Goal: Information Seeking & Learning: Learn about a topic

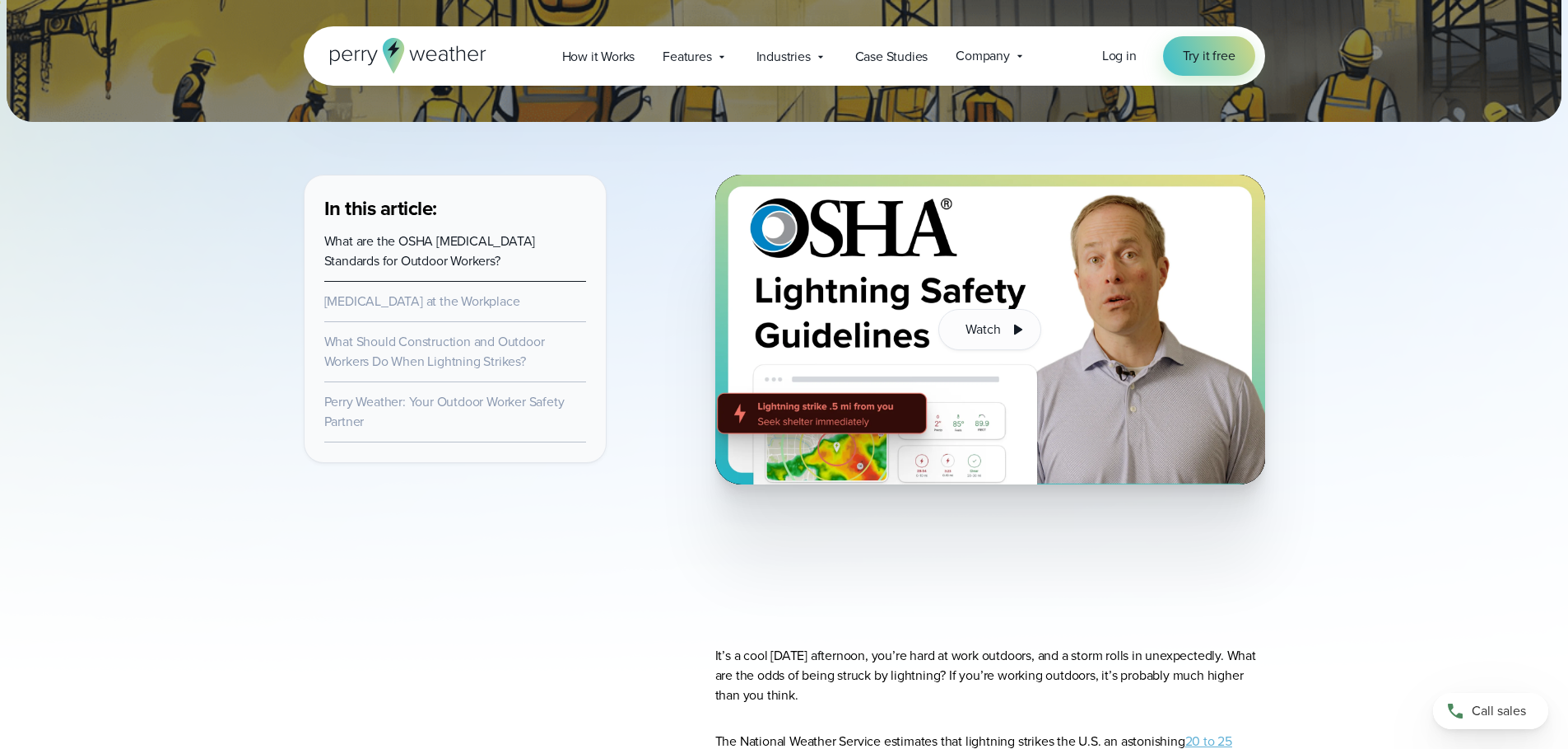
scroll to position [353, 0]
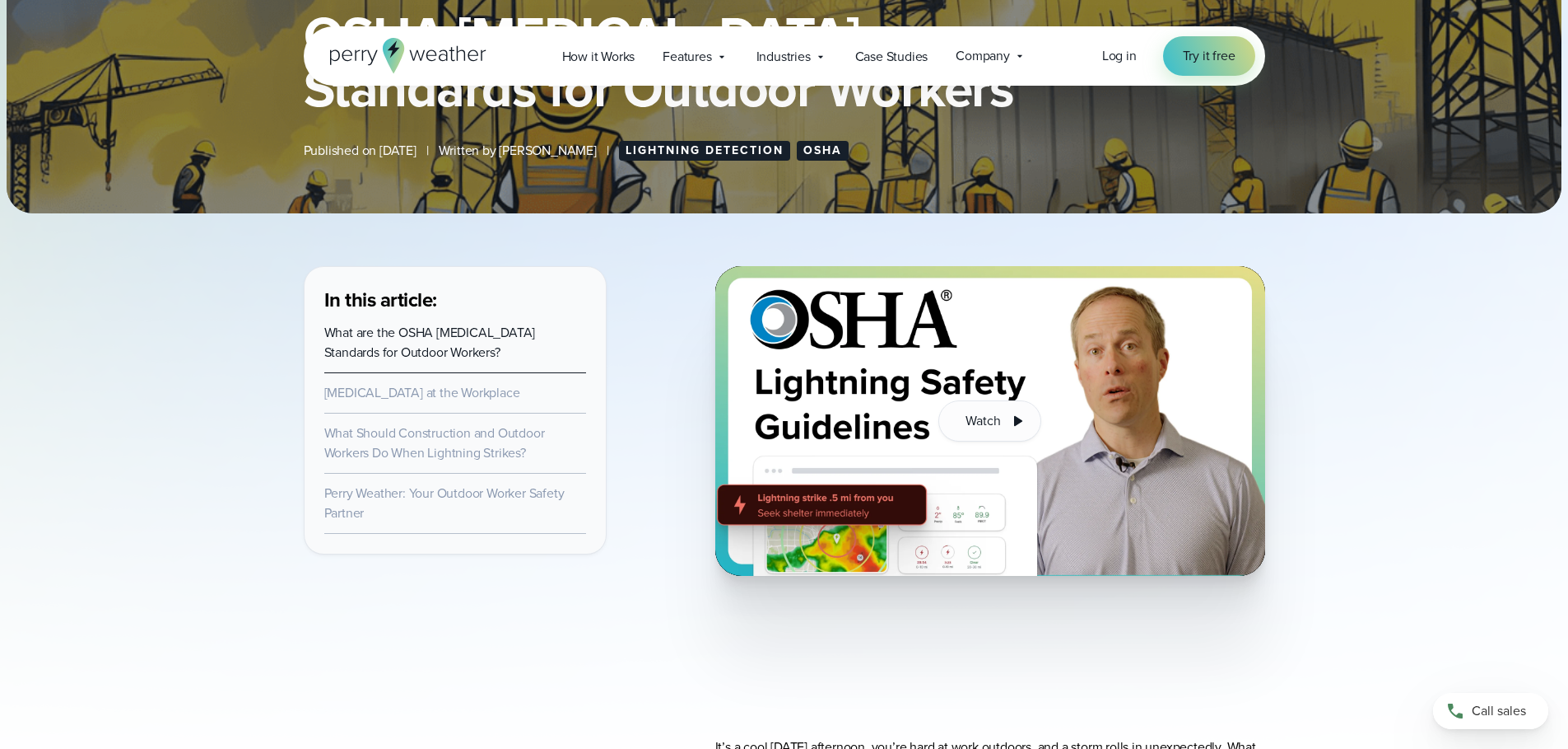
drag, startPoint x: 1030, startPoint y: 318, endPoint x: 1318, endPoint y: 351, distance: 289.9
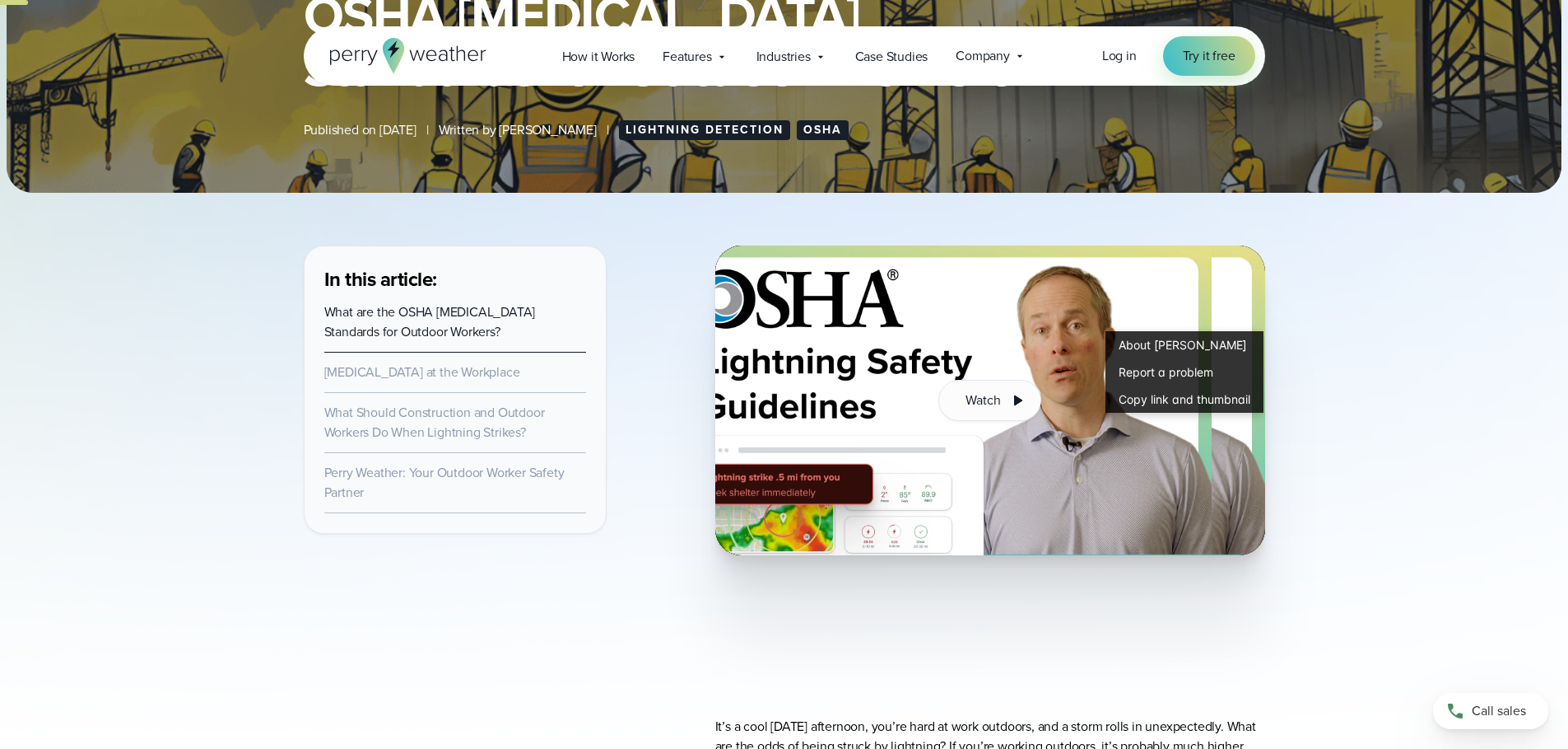
scroll to position [538, 0]
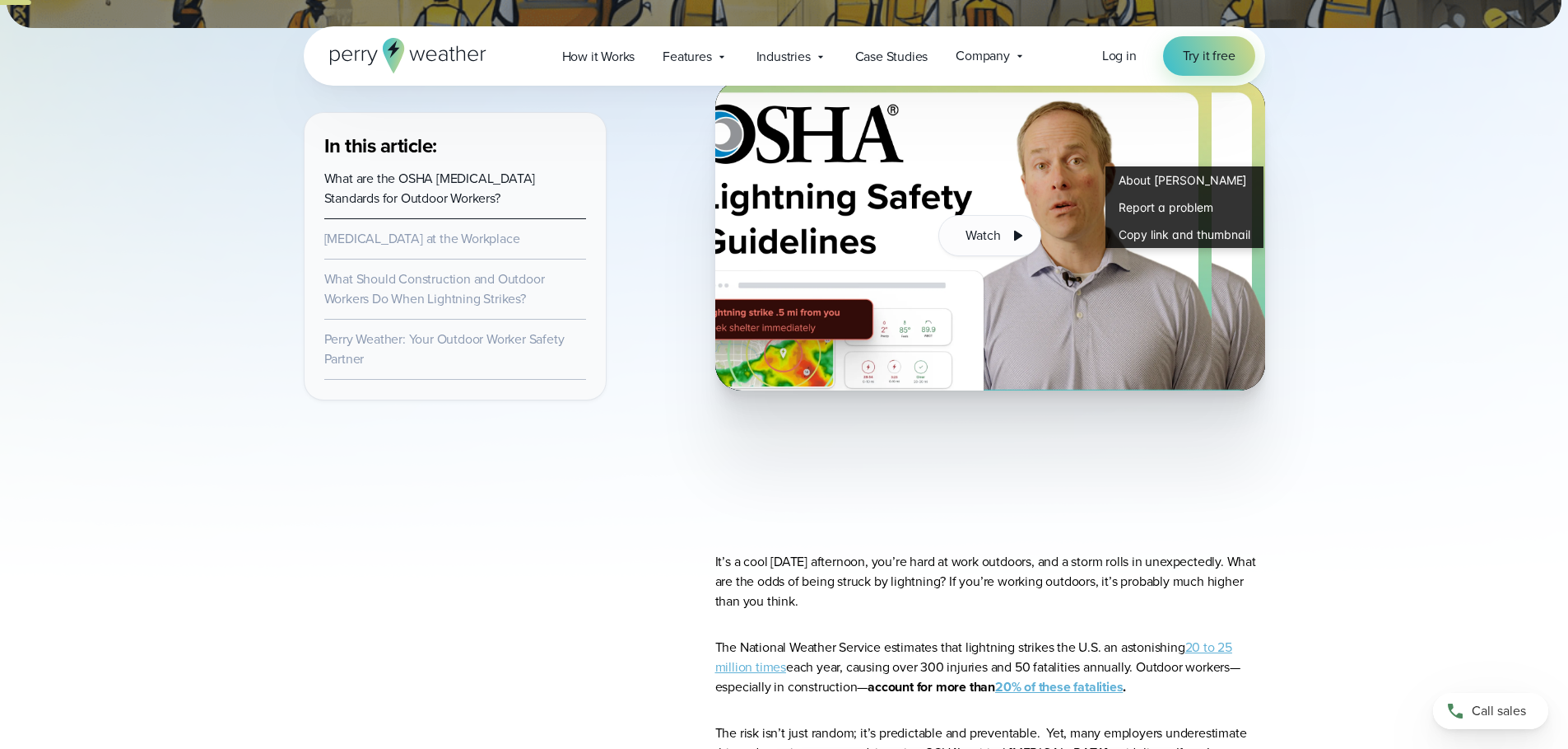
click at [1056, 521] on div "<br />" at bounding box center [990, 471] width 550 height 109
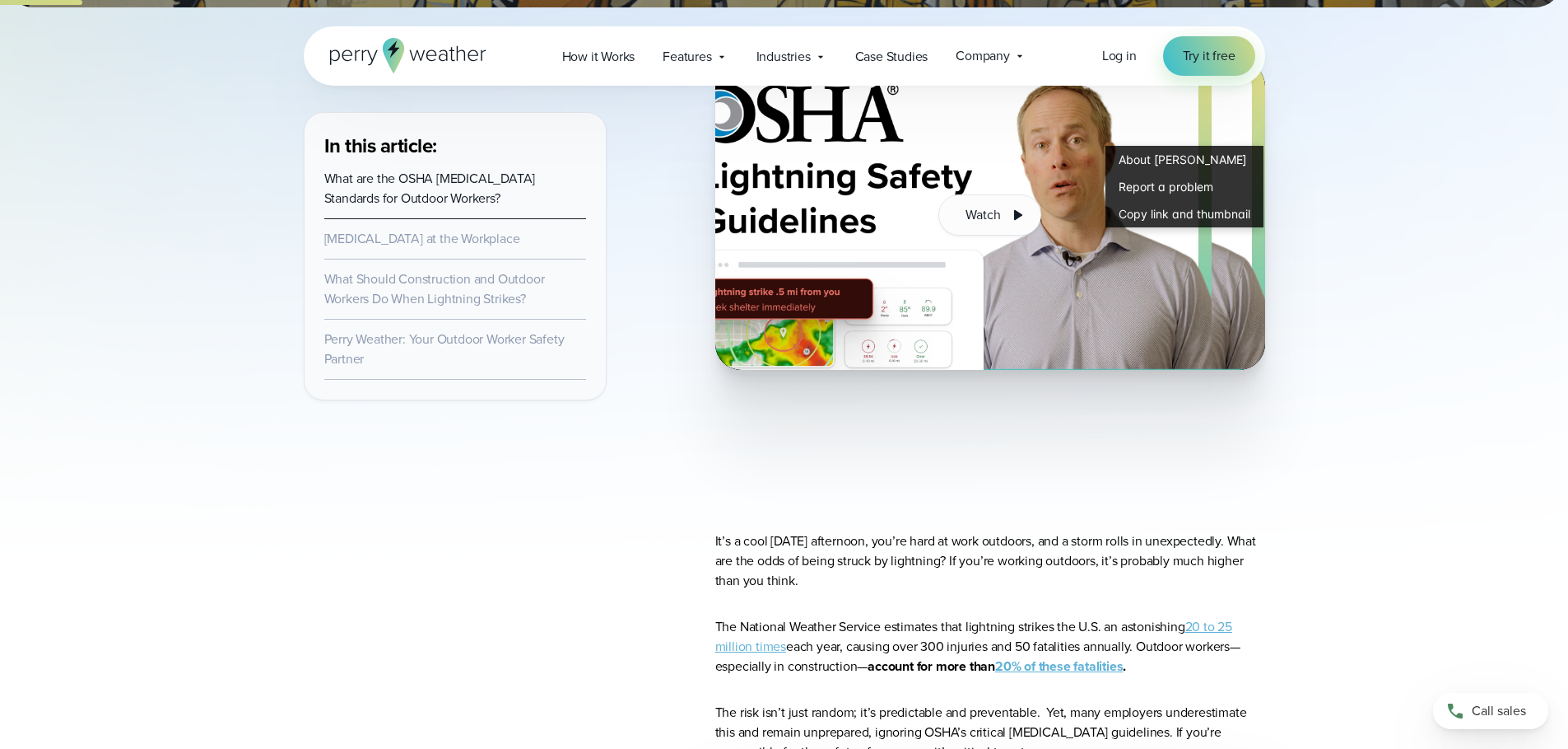
scroll to position [724, 0]
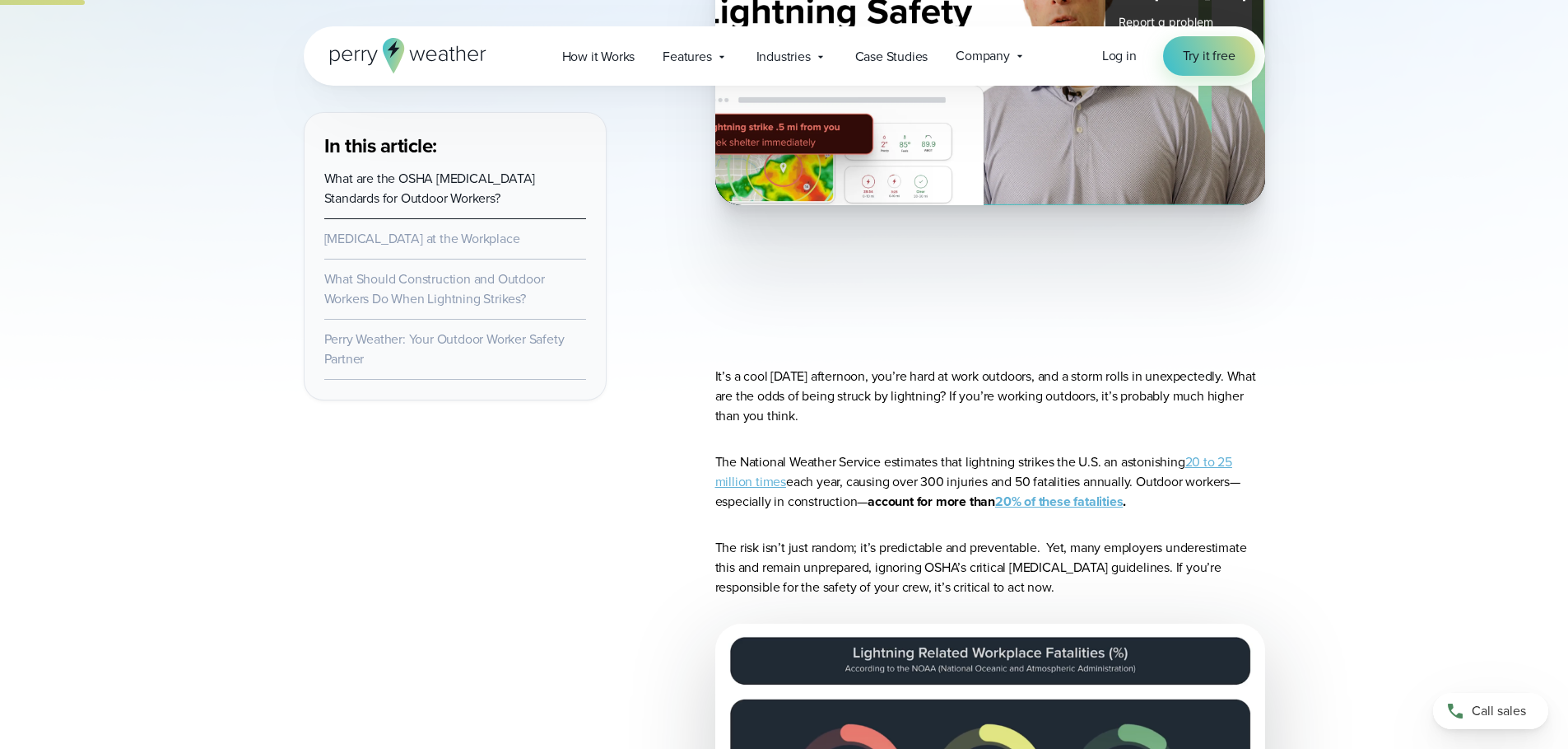
click at [452, 285] on link "What Should Construction and Outdoor Workers Do When Lightning Strikes?" at bounding box center [435, 288] width 220 height 38
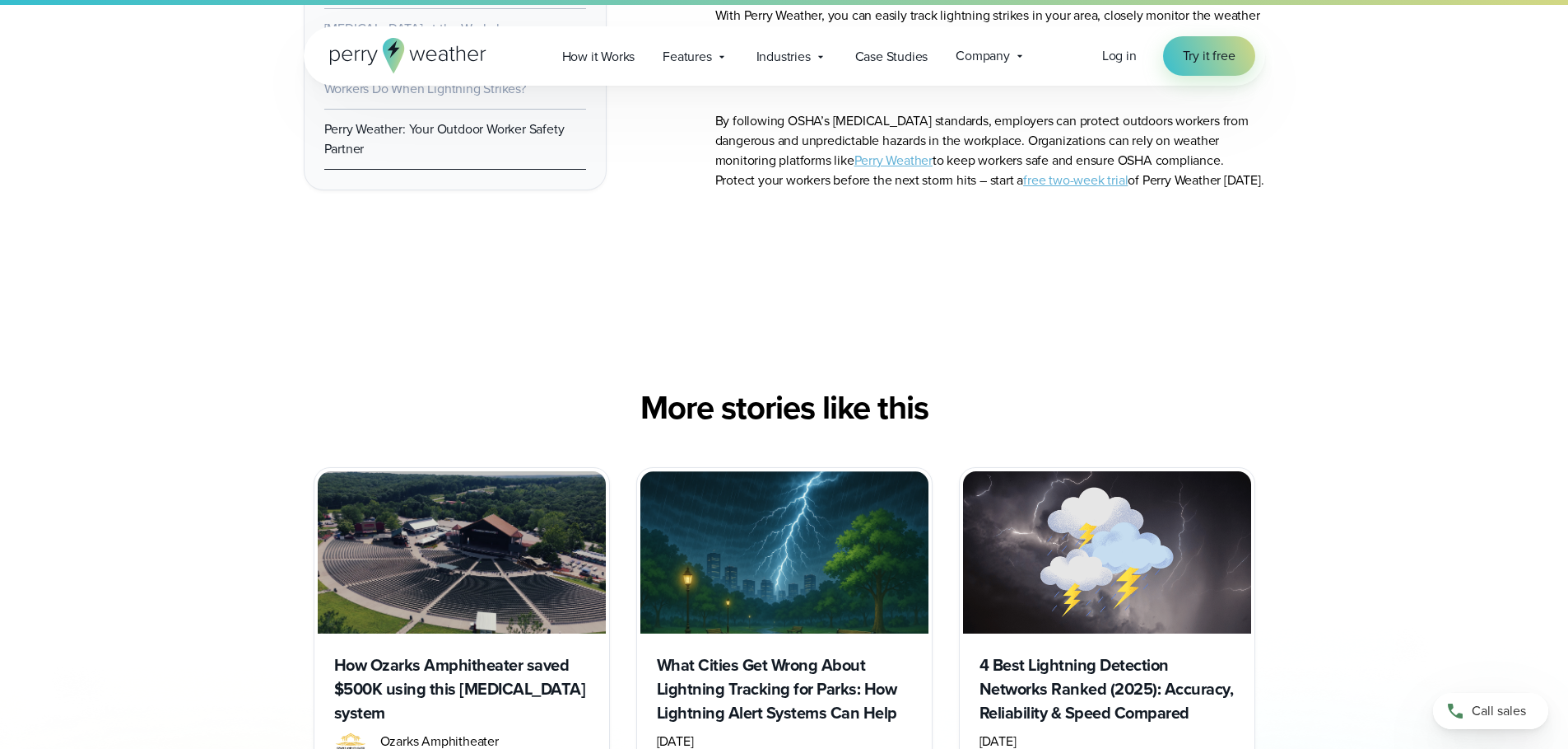
scroll to position [11297, 0]
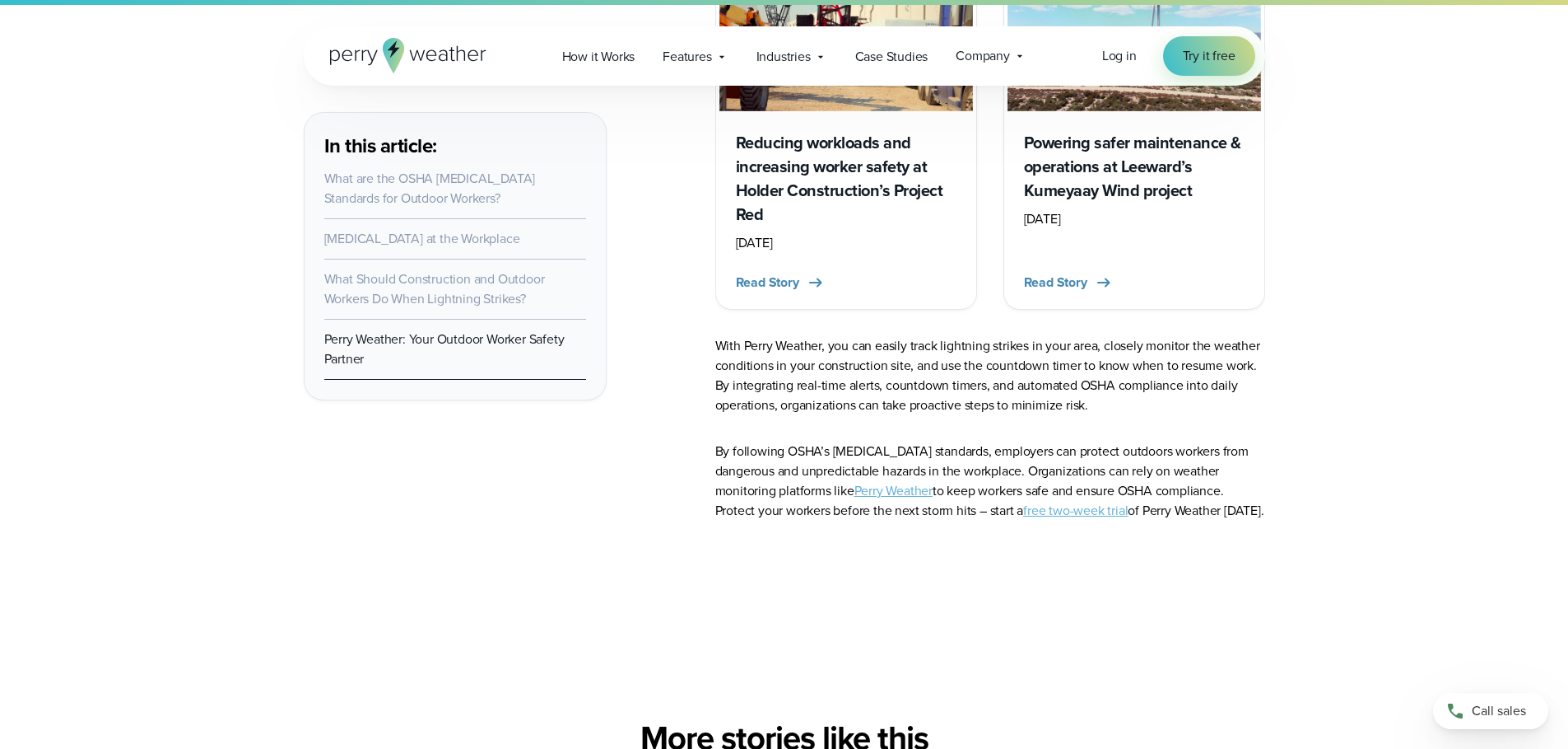
drag, startPoint x: 721, startPoint y: 513, endPoint x: 1322, endPoint y: 531, distance: 601.3
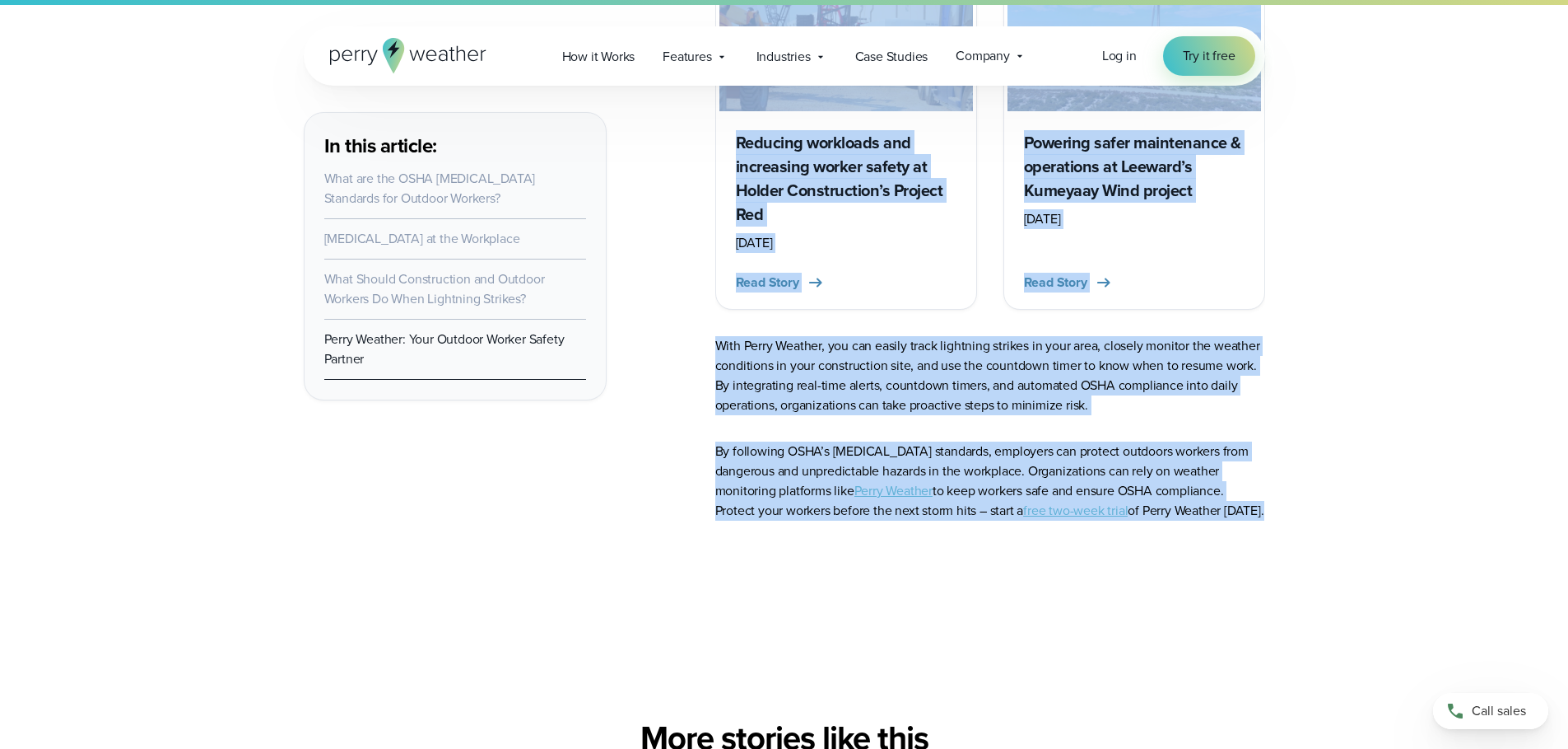
scroll to position [0, 0]
